Goal: Task Accomplishment & Management: Manage account settings

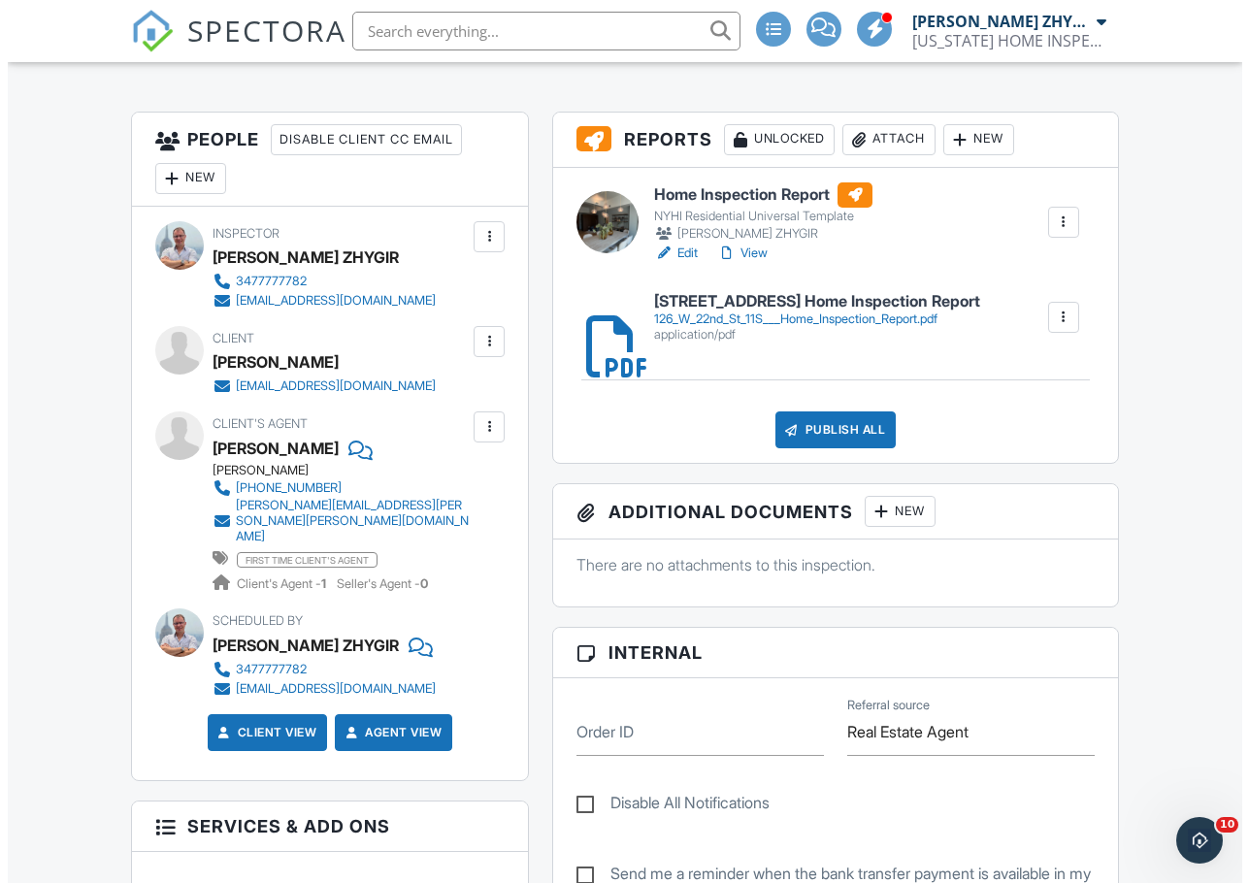
scroll to position [485, 0]
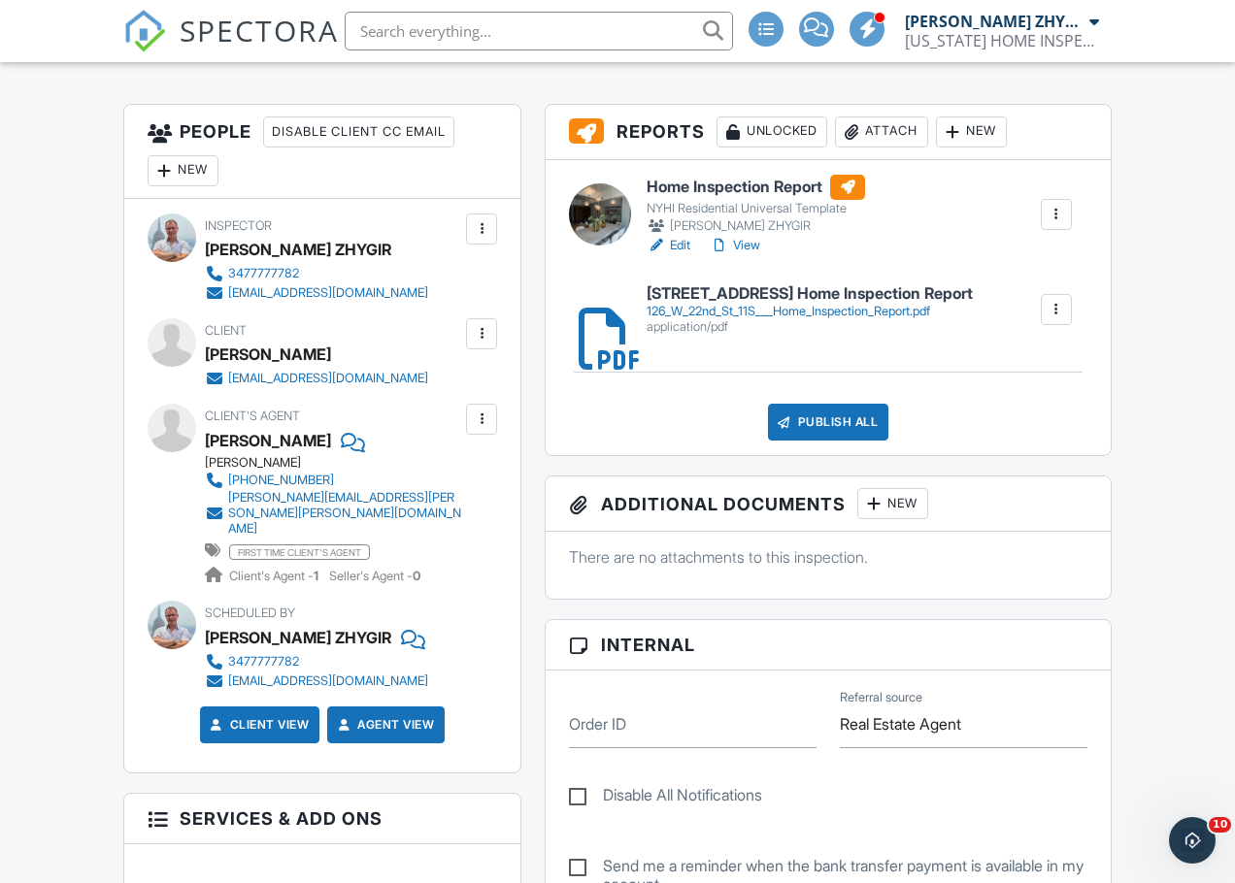
click at [850, 427] on div "Publish All" at bounding box center [828, 422] width 121 height 37
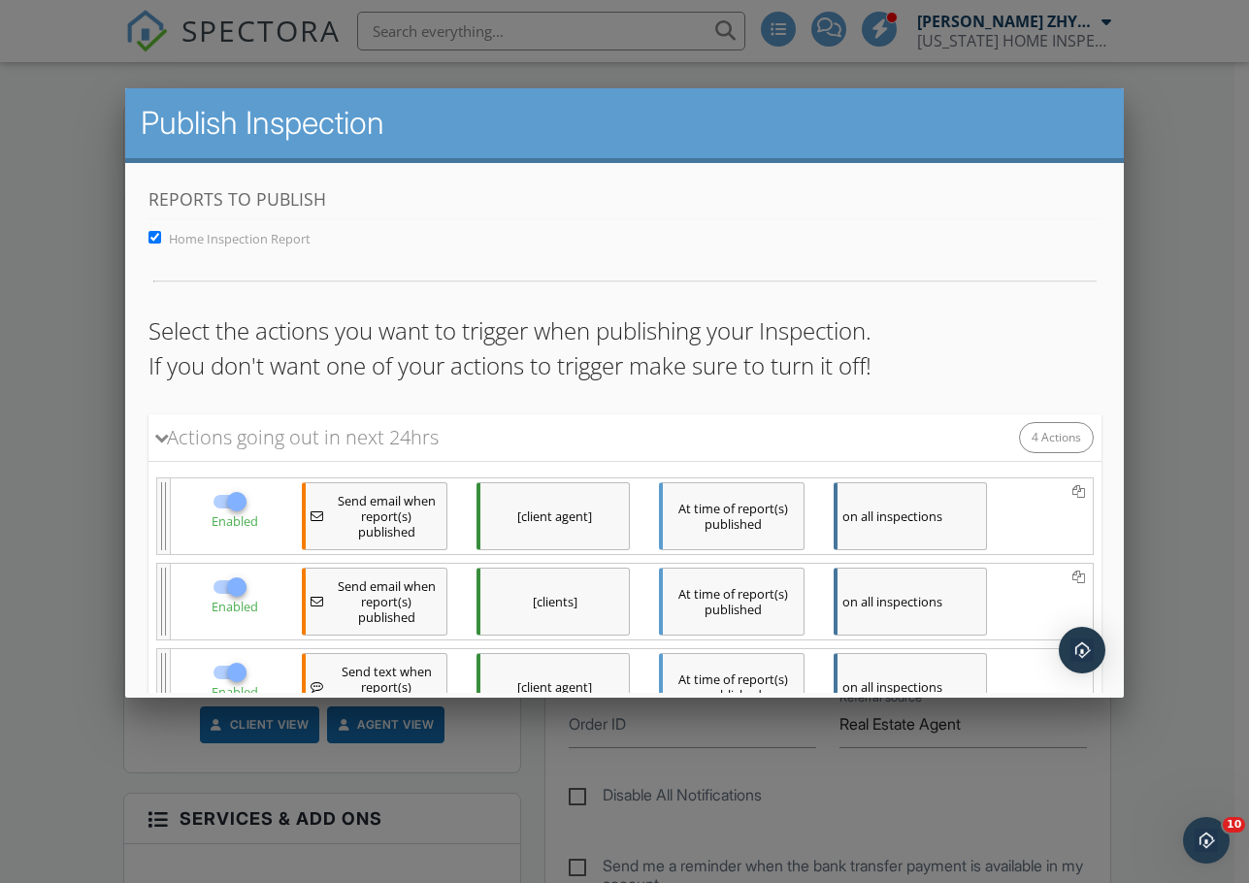
scroll to position [310, 0]
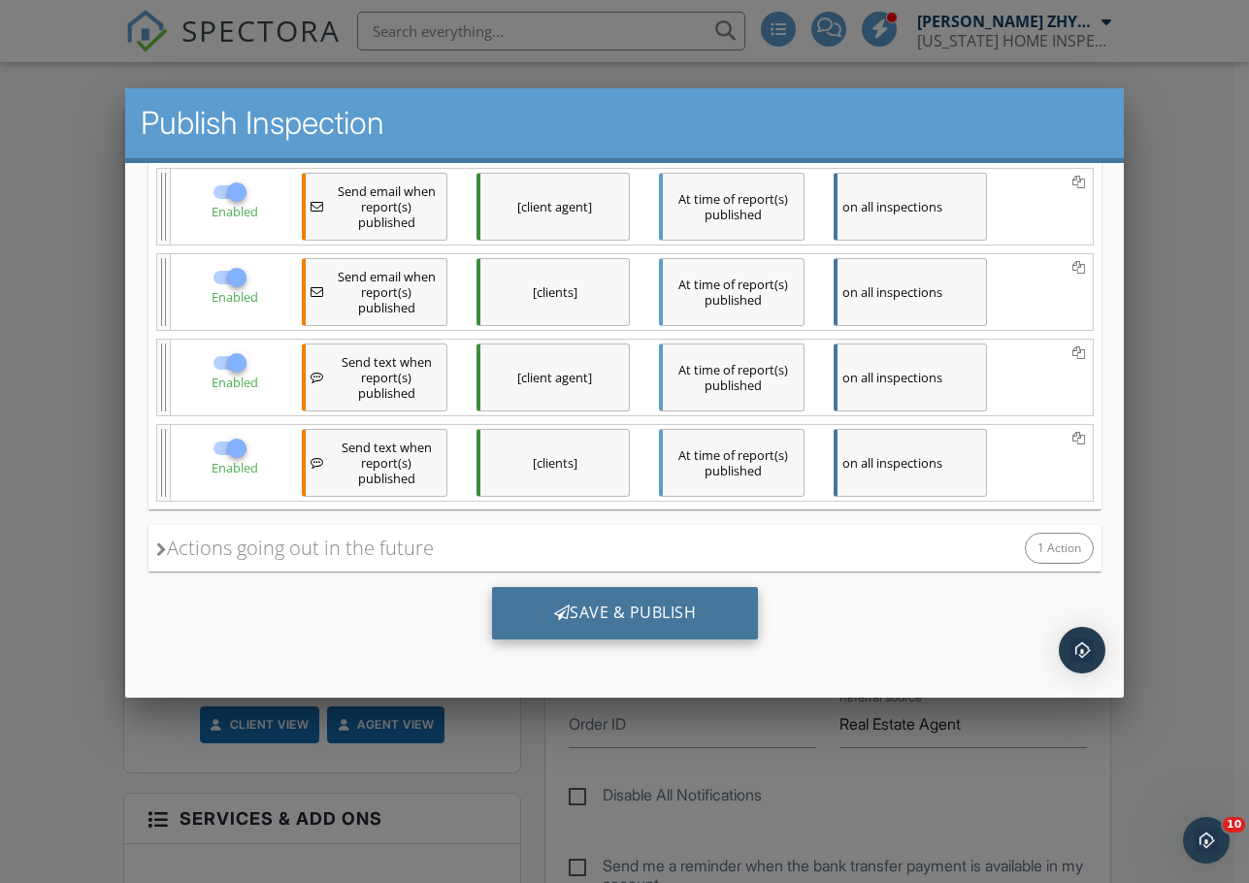
click at [640, 612] on div "Save & Publish" at bounding box center [624, 613] width 267 height 52
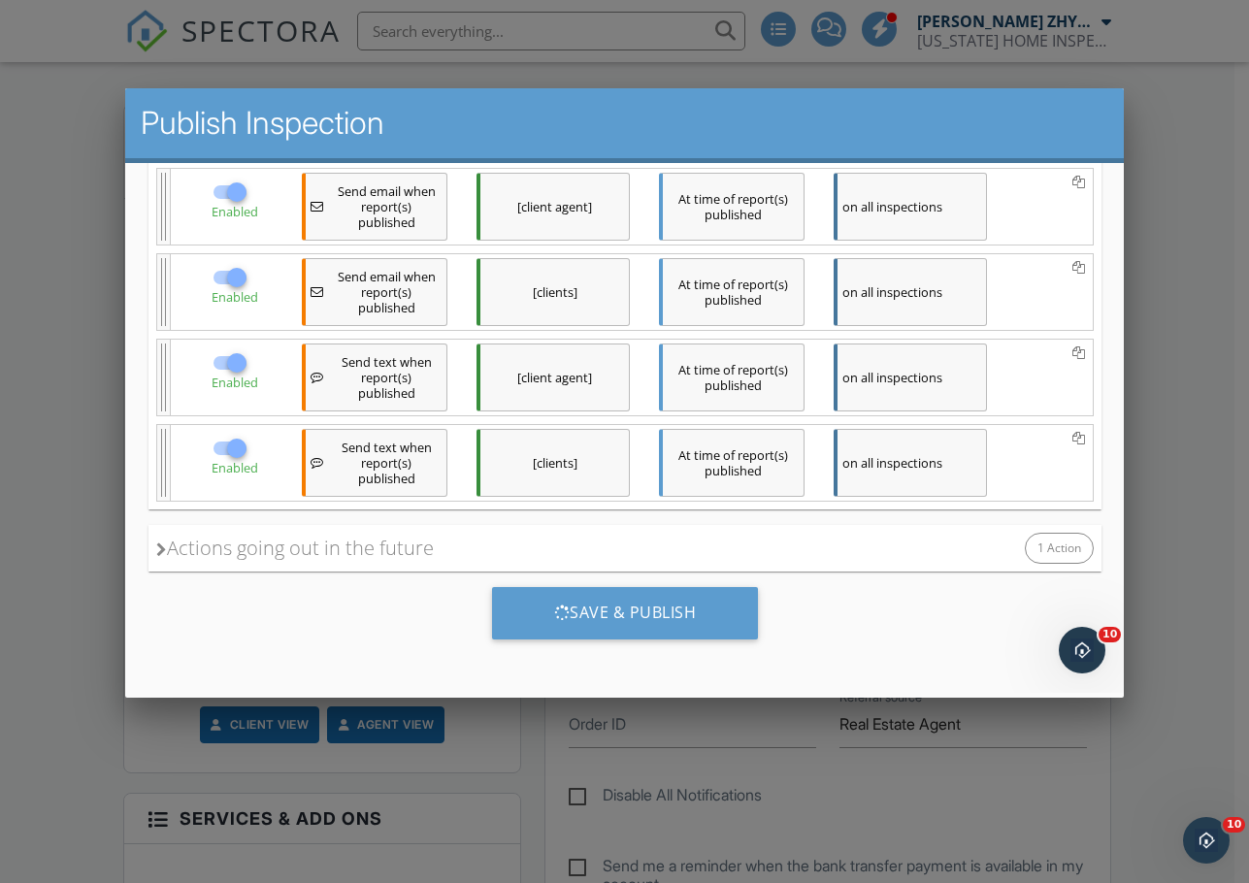
scroll to position [0, 0]
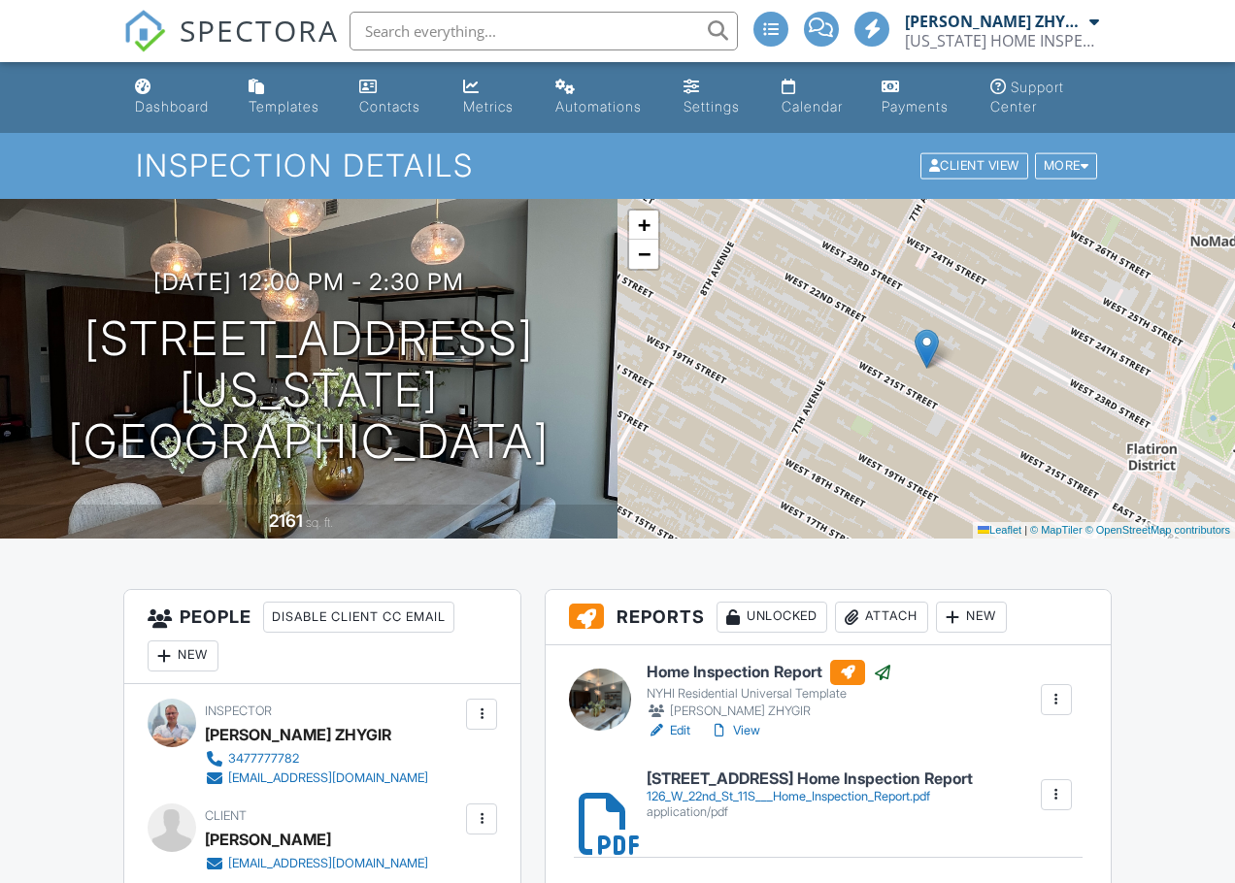
click at [148, 101] on div "Dashboard" at bounding box center [172, 106] width 74 height 17
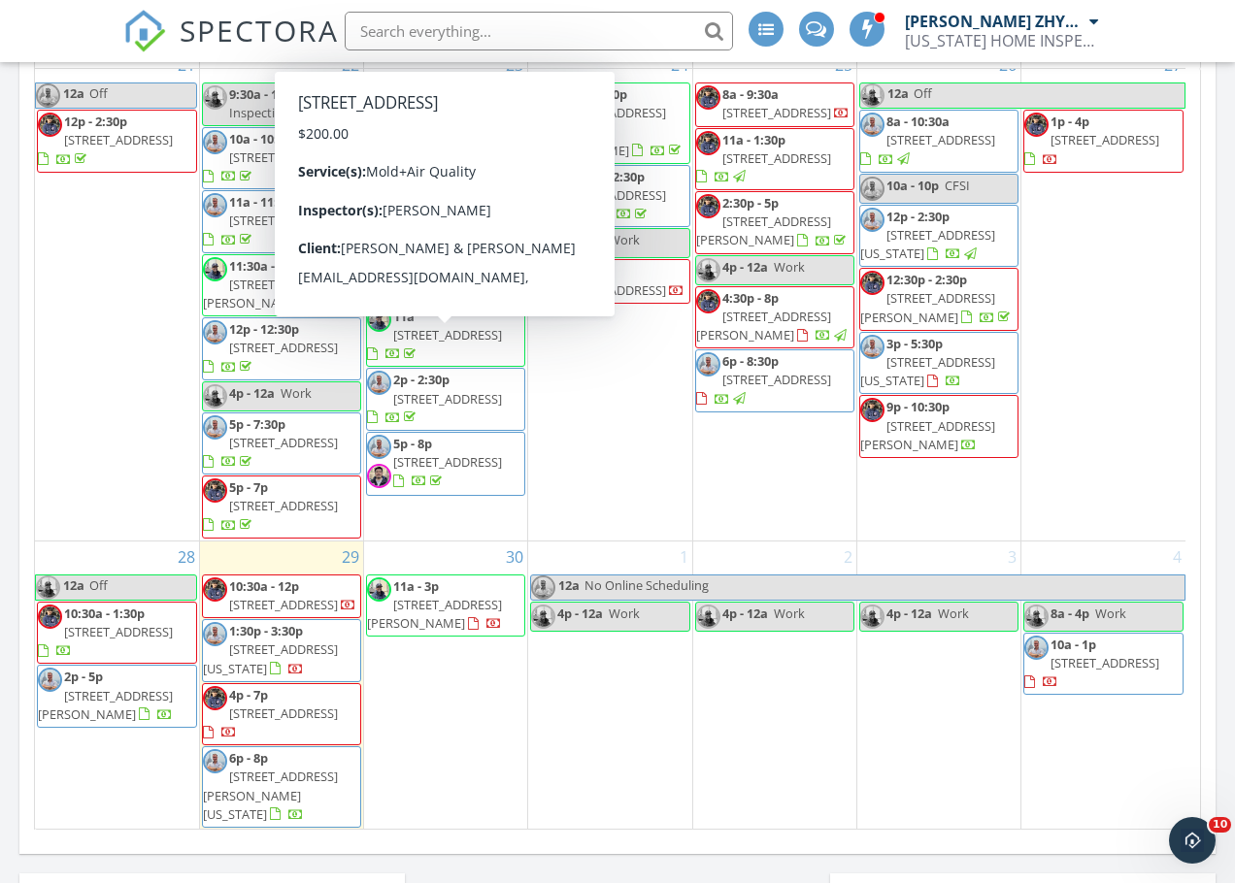
scroll to position [2388, 0]
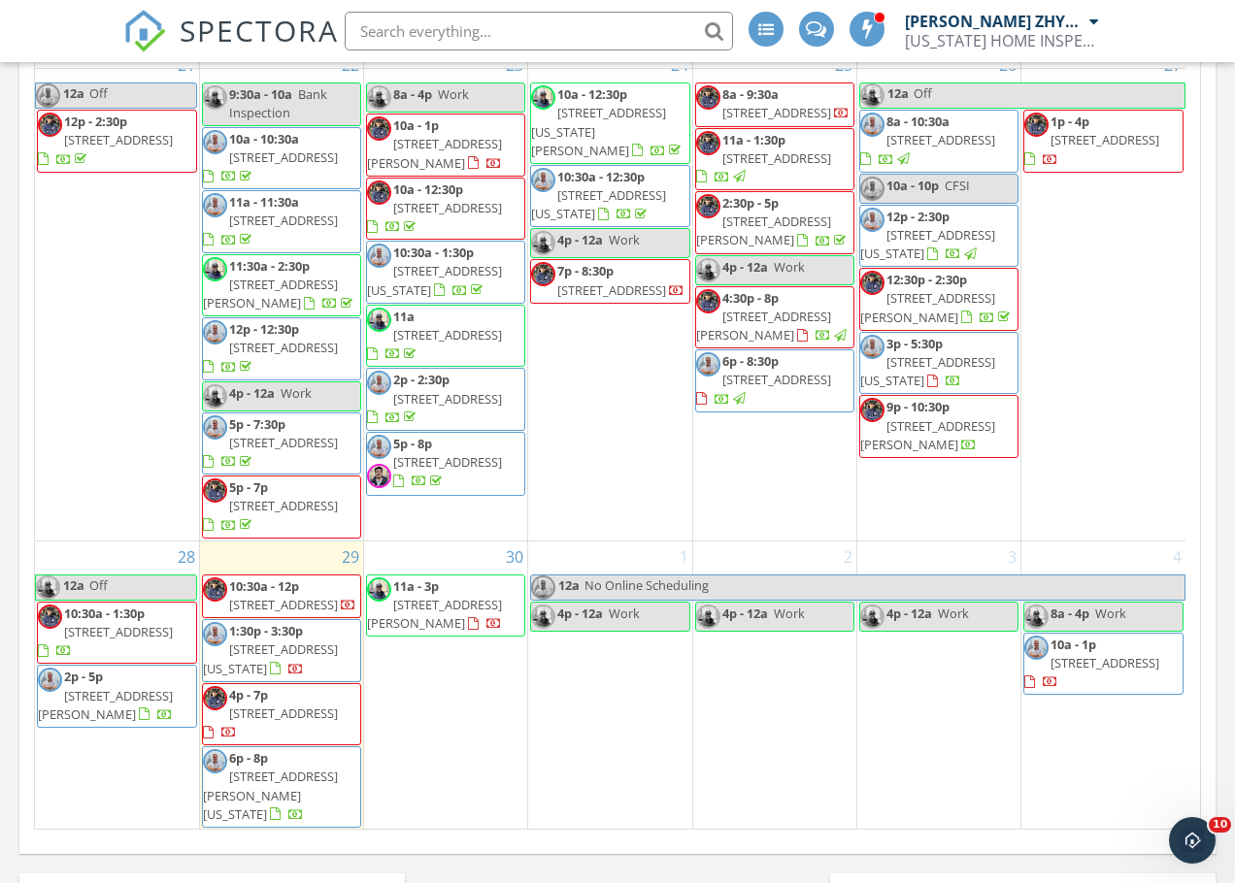
click at [986, 353] on span "56 Ludlow St 3, New York 10002" at bounding box center [927, 371] width 135 height 36
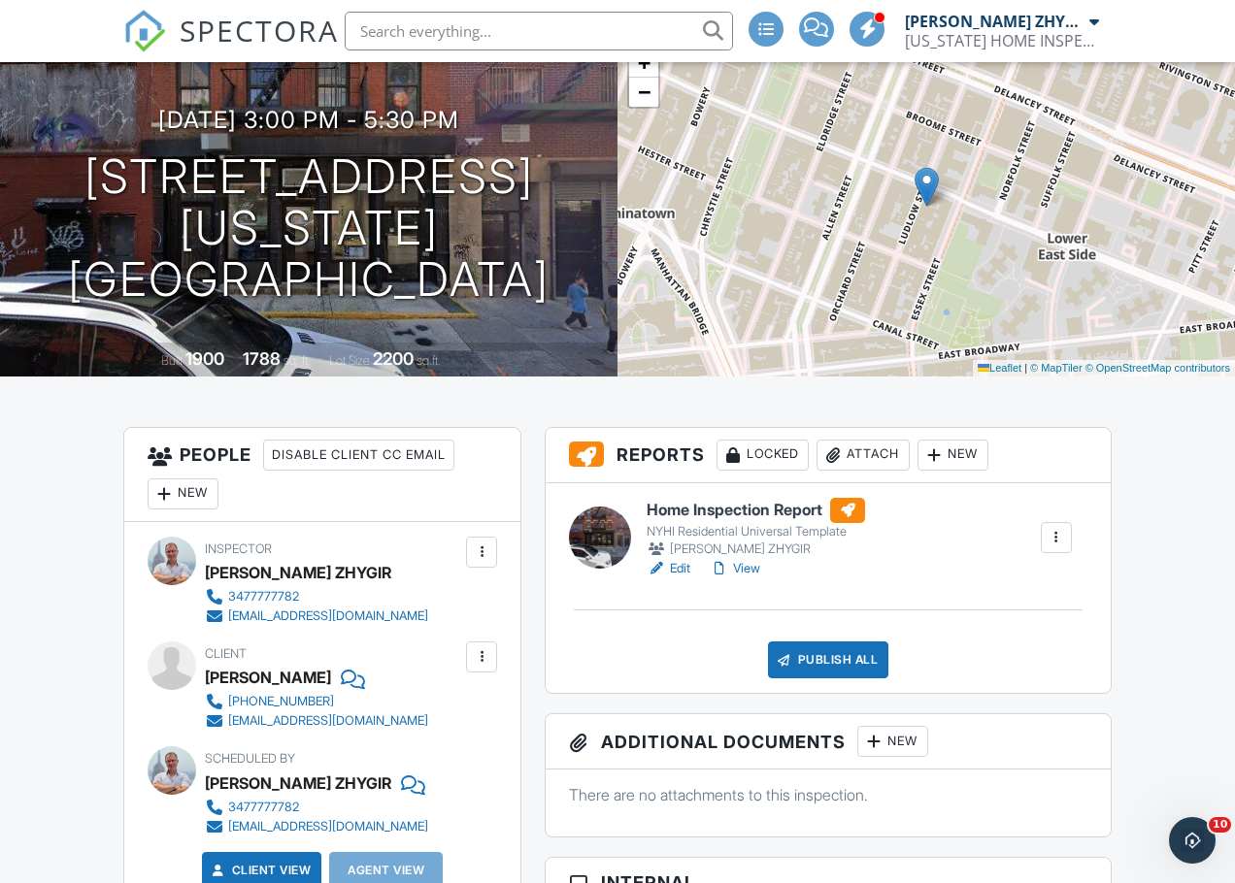
click at [679, 562] on link "Edit" at bounding box center [669, 568] width 44 height 19
